Goal: Obtain resource: Download file/media

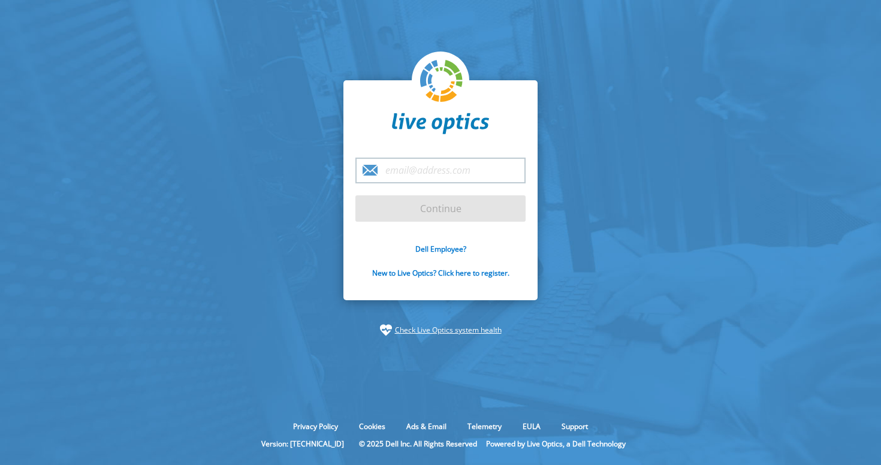
click at [417, 176] on input "email" at bounding box center [441, 171] width 170 height 26
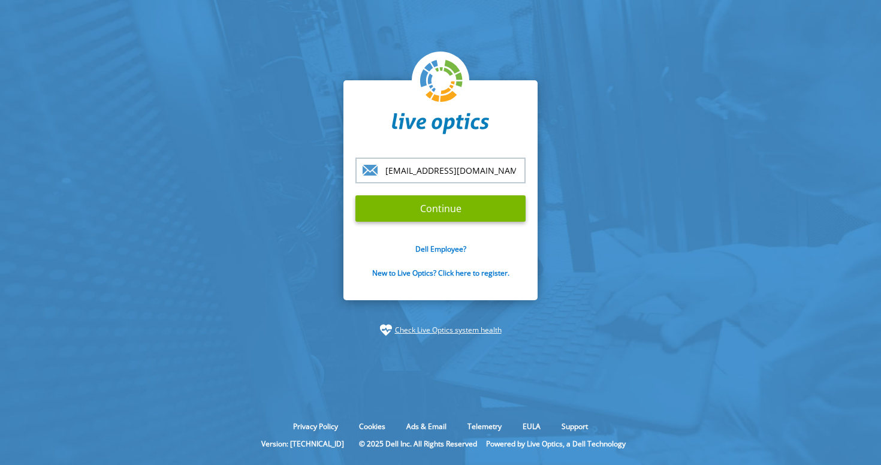
type input "[EMAIL_ADDRESS][DOMAIN_NAME]"
click at [441, 209] on input "Continue" at bounding box center [441, 208] width 170 height 26
click at [472, 197] on input "Continue" at bounding box center [441, 208] width 170 height 26
click at [462, 207] on input "Continue" at bounding box center [441, 208] width 170 height 26
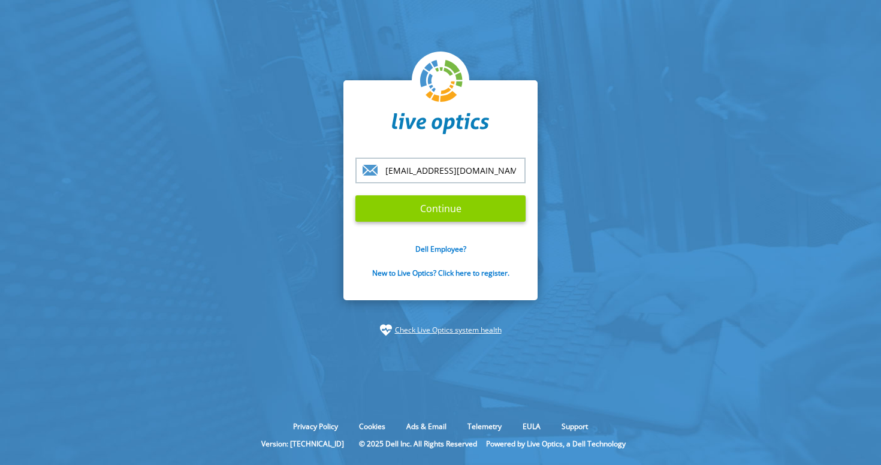
click at [462, 207] on input "Continue" at bounding box center [441, 208] width 170 height 26
click at [440, 219] on input "Continue" at bounding box center [441, 208] width 170 height 26
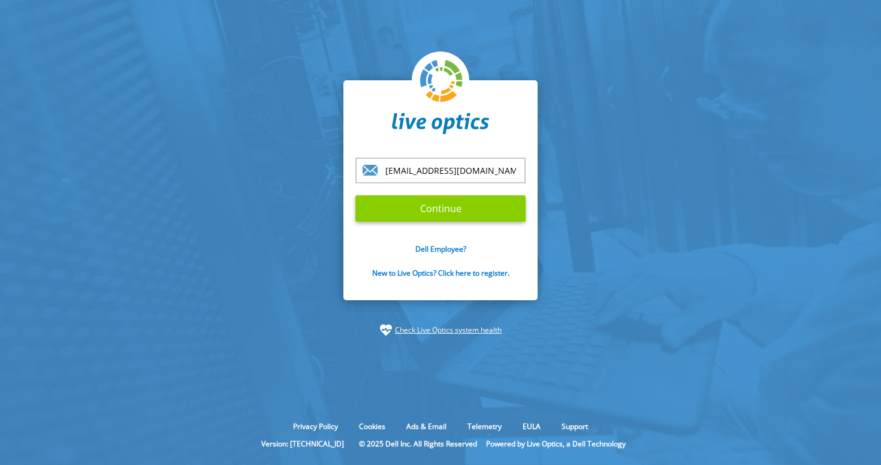
click at [440, 219] on input "Continue" at bounding box center [441, 208] width 170 height 26
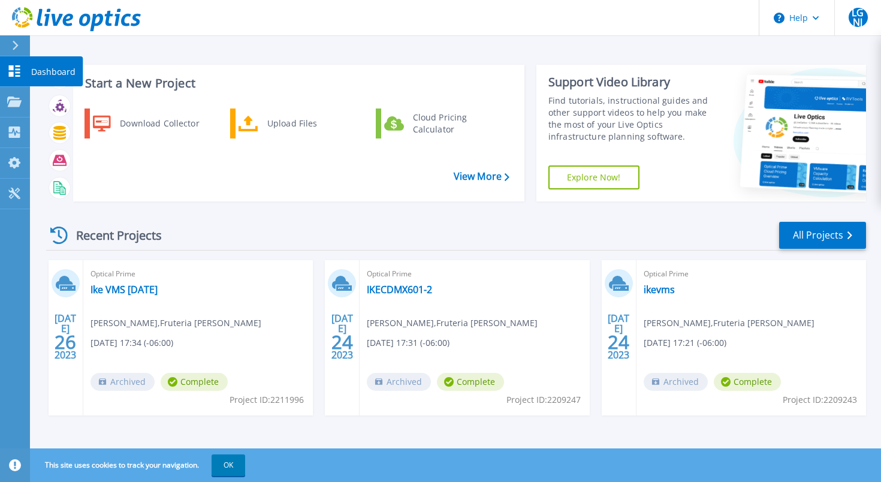
click at [13, 66] on icon at bounding box center [14, 70] width 11 height 11
click at [245, 464] on button "OK" at bounding box center [229, 465] width 34 height 22
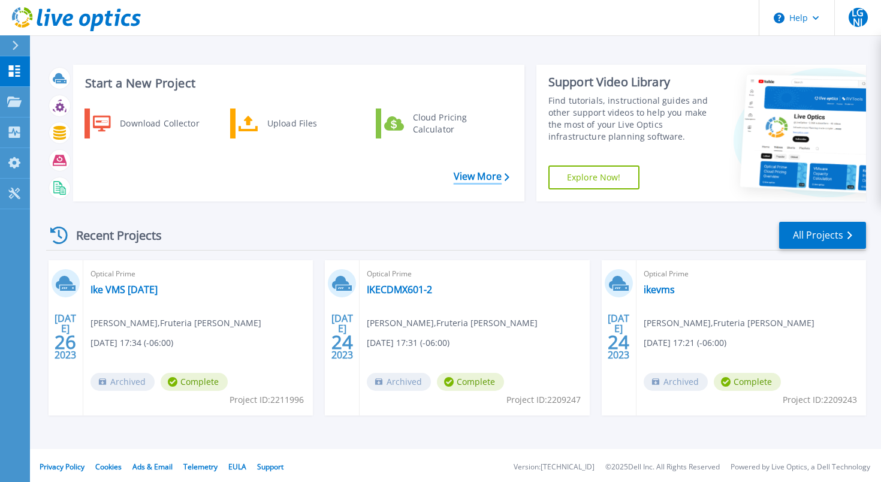
click at [492, 178] on link "View More" at bounding box center [482, 176] width 56 height 11
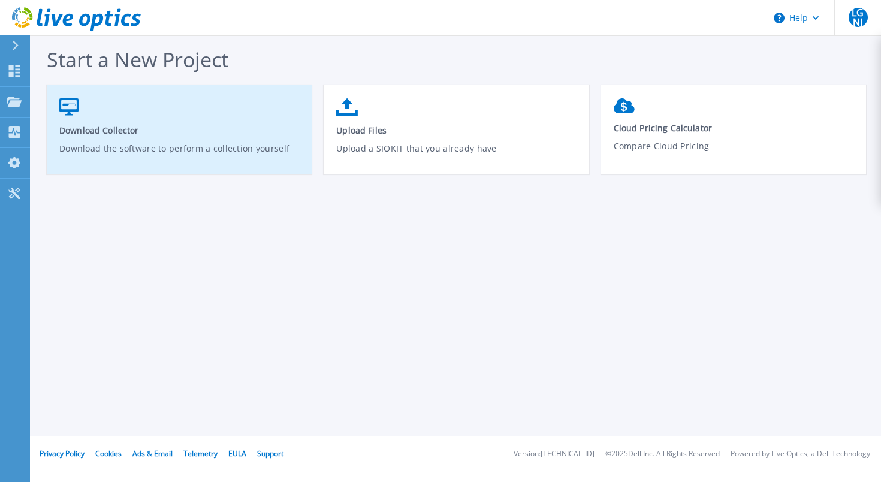
click at [119, 134] on span "Download Collector" at bounding box center [179, 130] width 240 height 11
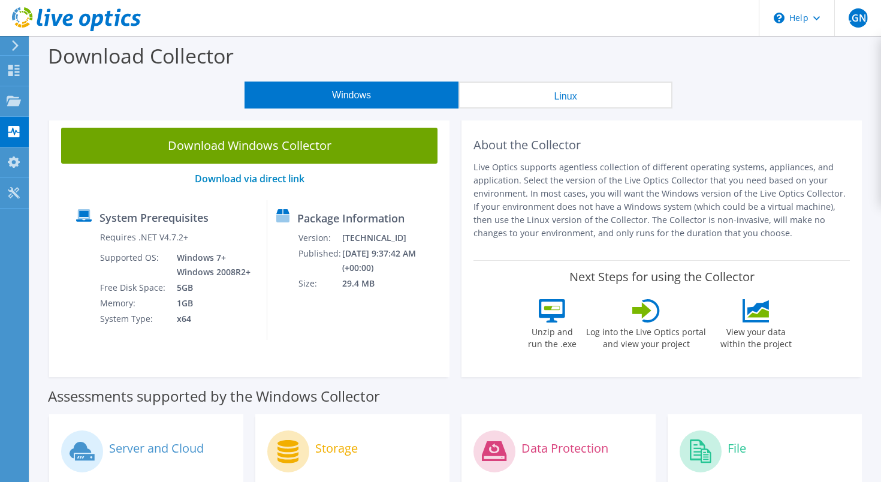
click at [390, 199] on div "Download Windows Collector Download via direct link System Prerequisites Requir…" at bounding box center [249, 246] width 401 height 261
click at [454, 183] on div "Download Windows Collector Download via direct link System Prerequisites Requir…" at bounding box center [249, 246] width 413 height 261
